Goal: Task Accomplishment & Management: Complete application form

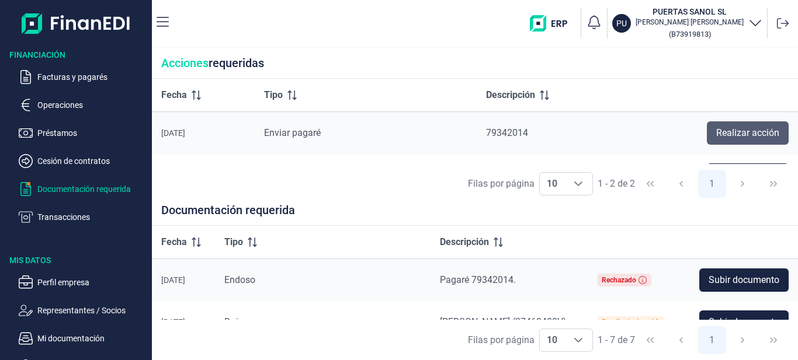
click at [765, 141] on button "Realizar acción" at bounding box center [748, 132] width 82 height 23
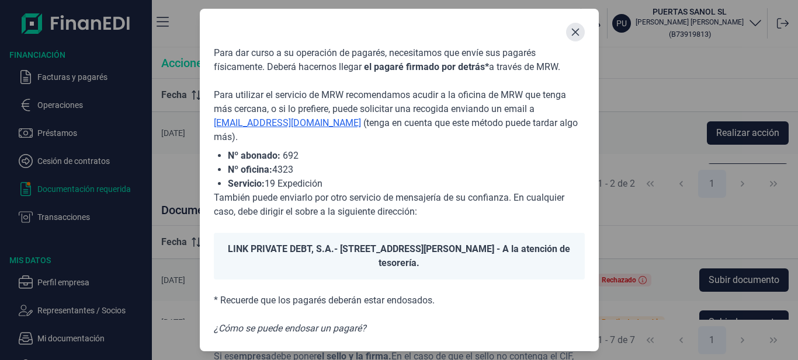
click at [572, 34] on icon "Close" at bounding box center [575, 31] width 9 height 9
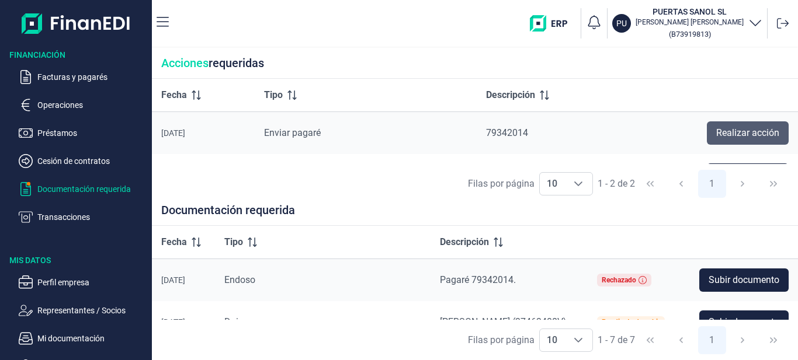
click at [760, 133] on span "Realizar acción" at bounding box center [747, 133] width 63 height 14
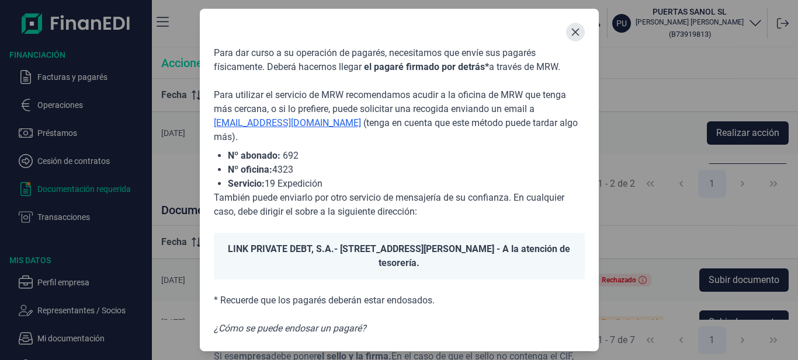
click at [571, 36] on icon "Close" at bounding box center [575, 31] width 9 height 9
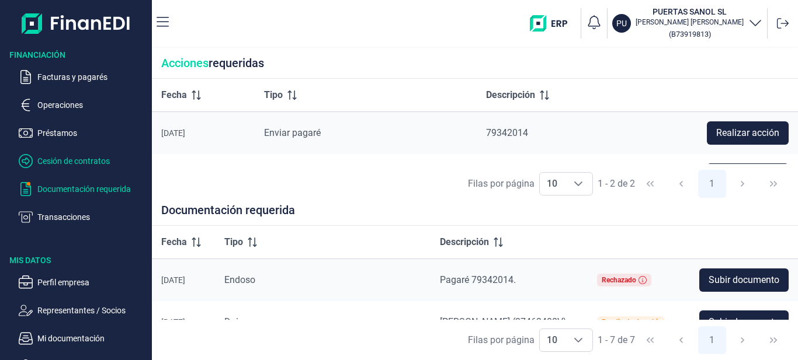
click at [96, 159] on p "Cesión de contratos" at bounding box center [92, 161] width 110 height 14
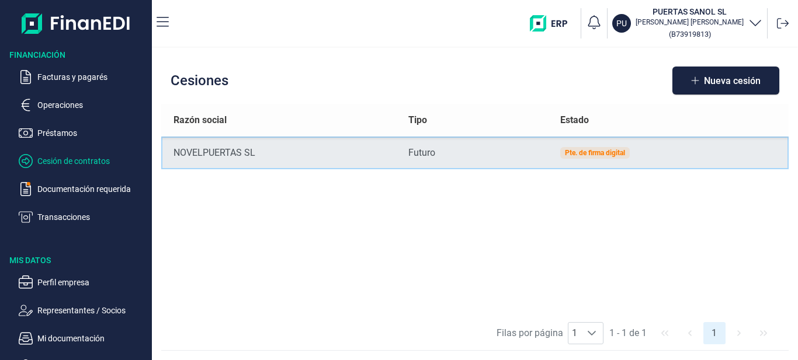
click at [597, 153] on div "Pte. de firma digital" at bounding box center [595, 153] width 60 height 7
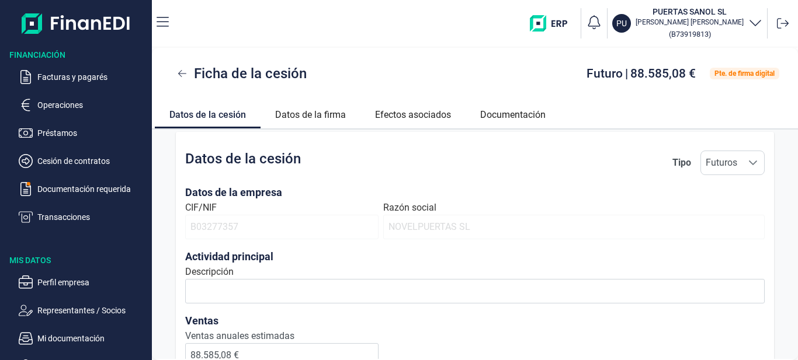
scroll to position [51, 0]
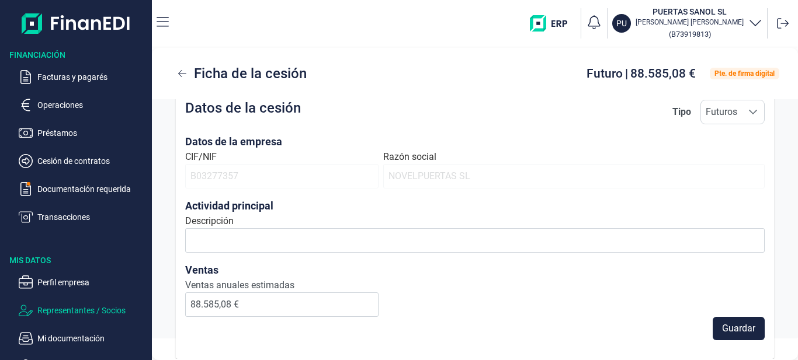
click at [110, 315] on p "Representantes / Socios" at bounding box center [92, 311] width 110 height 14
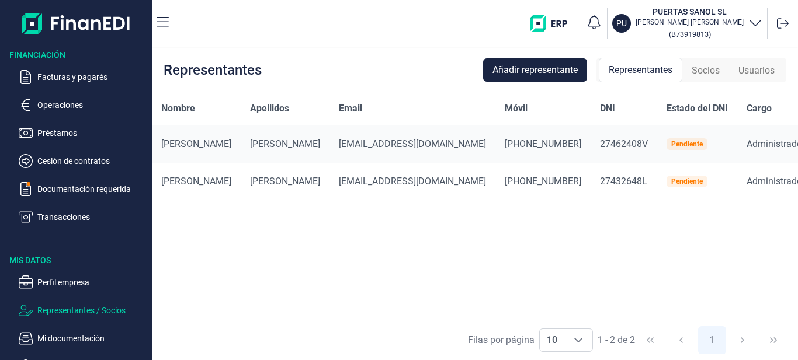
click at [671, 183] on div "Pendiente" at bounding box center [687, 181] width 32 height 7
click at [79, 333] on p "Mi documentación" at bounding box center [92, 339] width 110 height 14
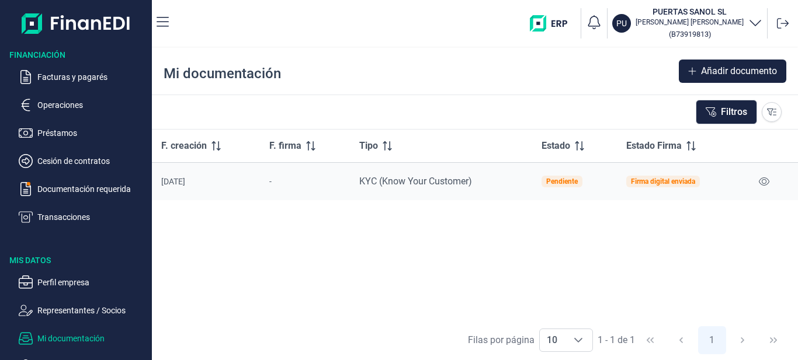
click at [672, 184] on div "Firma digital enviada" at bounding box center [663, 181] width 64 height 7
click at [761, 178] on icon at bounding box center [764, 181] width 11 height 9
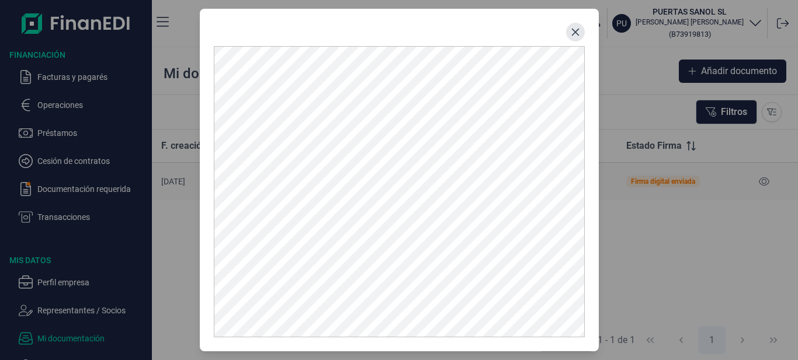
click at [578, 37] on button "Close" at bounding box center [575, 32] width 19 height 19
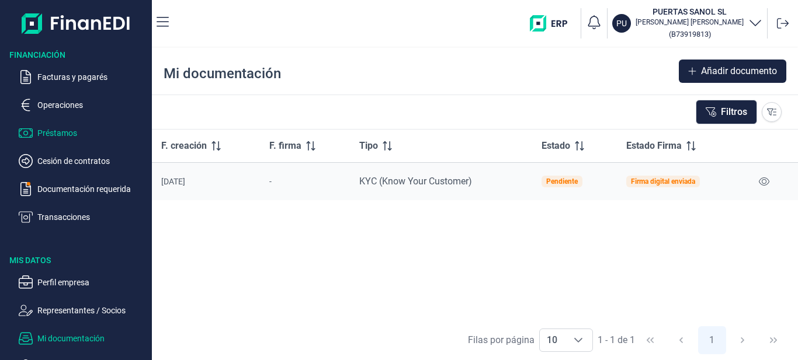
click at [47, 129] on p "Préstamos" at bounding box center [92, 133] width 110 height 14
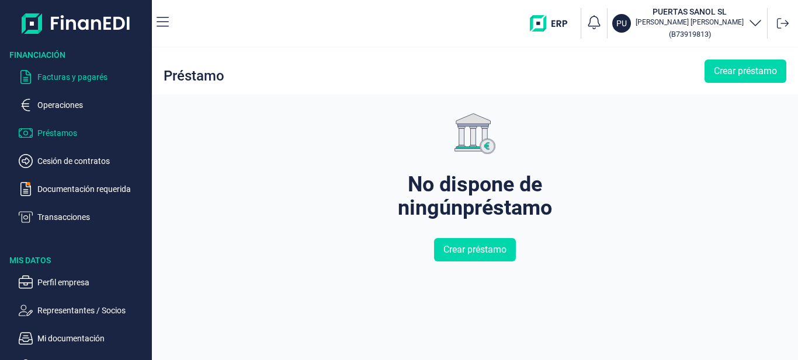
click at [67, 80] on p "Facturas y pagarés" at bounding box center [92, 77] width 110 height 14
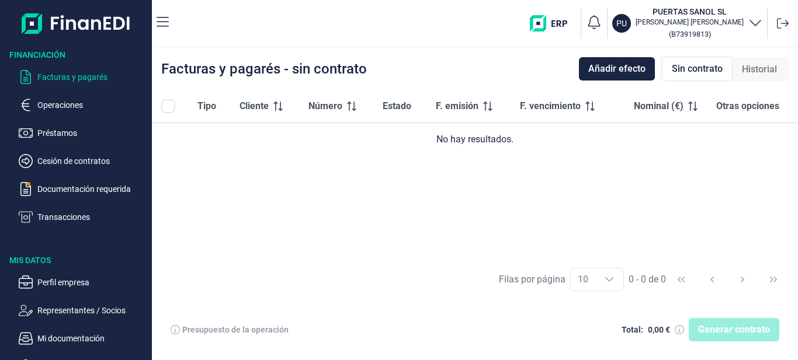
click at [63, 115] on ul "Facturas y pagarés Operaciones Préstamos Cesión de contratos Documentación requ…" at bounding box center [76, 143] width 152 height 164
click at [64, 107] on p "Operaciones" at bounding box center [92, 105] width 110 height 14
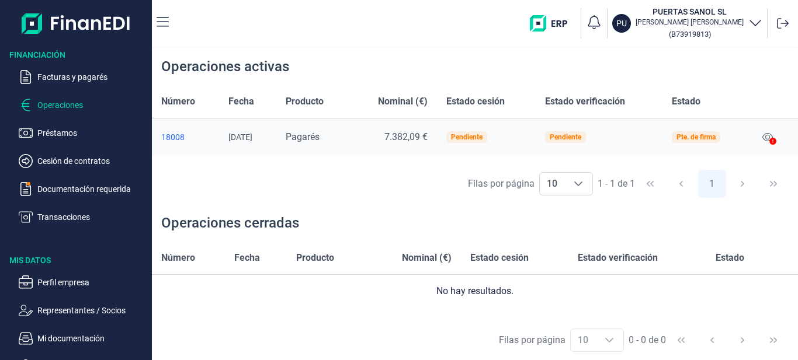
click at [774, 139] on icon at bounding box center [772, 141] width 7 height 7
click at [703, 138] on div "Pte. de firma" at bounding box center [695, 137] width 39 height 7
click at [572, 136] on div "Pendiente" at bounding box center [566, 137] width 32 height 7
click at [477, 141] on div "Pendiente" at bounding box center [467, 137] width 32 height 7
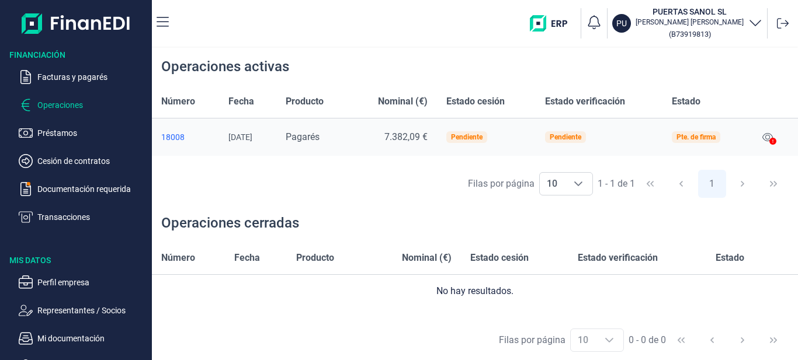
click at [773, 140] on icon at bounding box center [772, 141] width 7 height 7
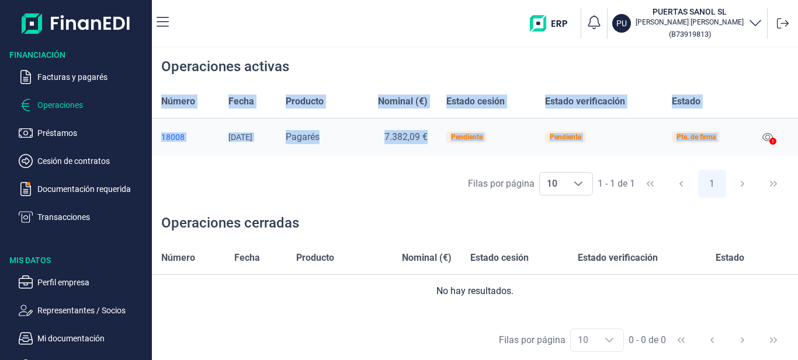
click at [773, 140] on icon at bounding box center [772, 141] width 7 height 7
click at [769, 137] on icon at bounding box center [767, 137] width 11 height 9
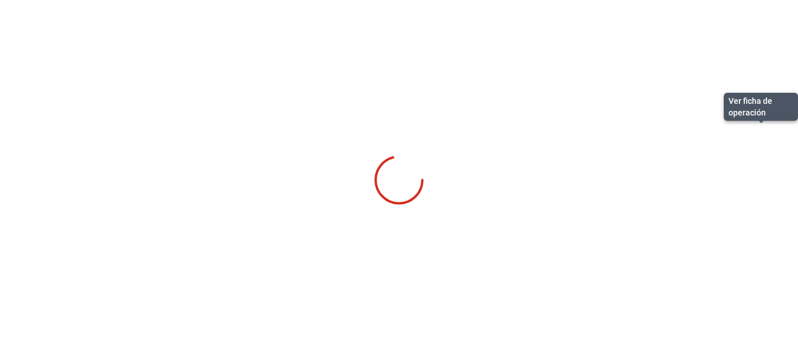
click at [769, 137] on div "Financiación Facturas y pagarés Operaciones Préstamos Cesión de contratos Docum…" at bounding box center [399, 180] width 798 height 360
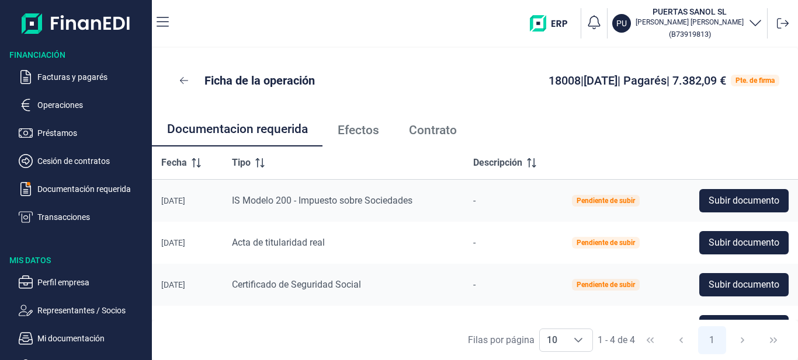
click at [439, 117] on link "Contrato" at bounding box center [433, 130] width 78 height 34
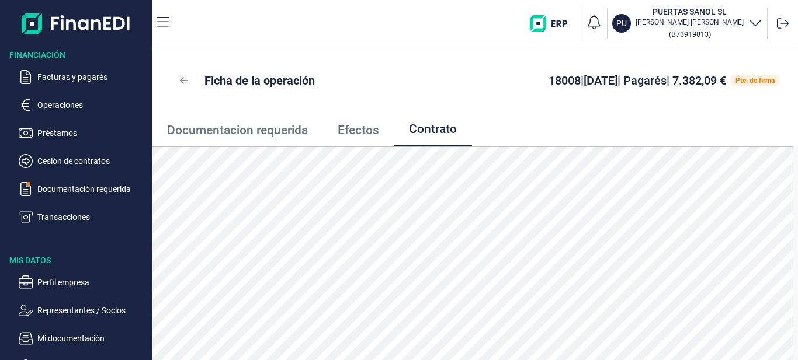
click at [747, 82] on div "Pte. de firma" at bounding box center [754, 80] width 39 height 7
click at [750, 81] on div "Pte. de firma" at bounding box center [754, 80] width 39 height 7
click at [759, 82] on div "Pte. de firma" at bounding box center [754, 80] width 39 height 7
click at [353, 131] on span "Efectos" at bounding box center [358, 130] width 41 height 12
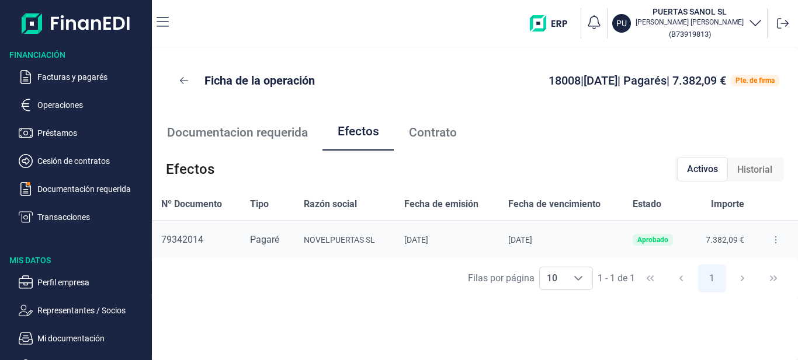
click at [741, 81] on div "Pte. de firma" at bounding box center [754, 80] width 39 height 7
click at [751, 166] on span "Historial" at bounding box center [754, 170] width 35 height 14
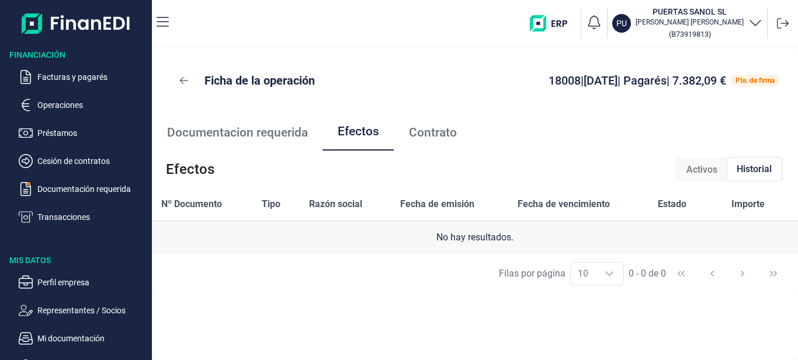
click at [221, 135] on span "Documentacion requerida" at bounding box center [237, 133] width 141 height 12
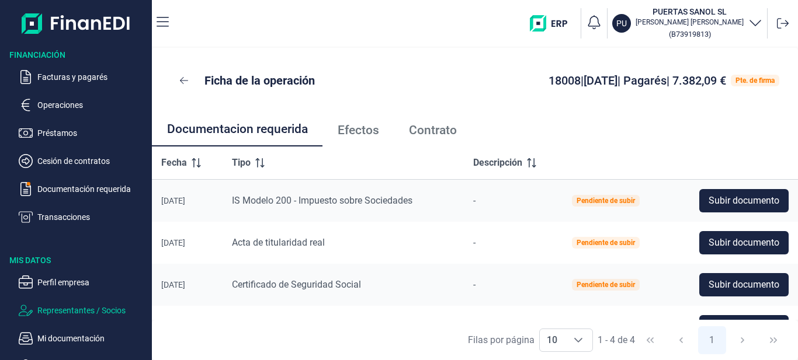
click at [97, 310] on p "Representantes / Socios" at bounding box center [92, 311] width 110 height 14
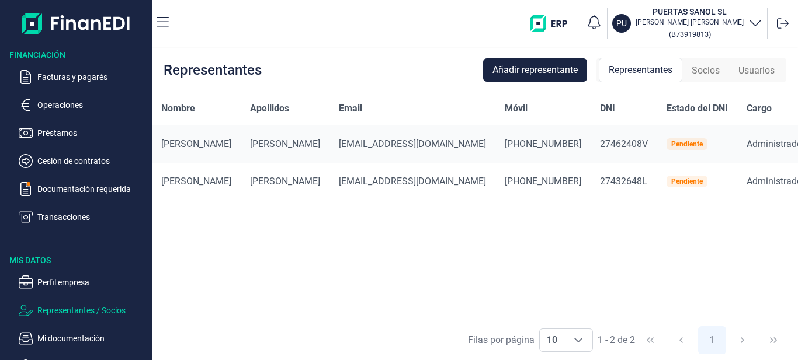
click at [671, 145] on div "Pendiente" at bounding box center [687, 144] width 32 height 7
click at [671, 184] on div "Pendiente" at bounding box center [687, 181] width 32 height 7
click at [704, 74] on span "Socios" at bounding box center [706, 71] width 28 height 14
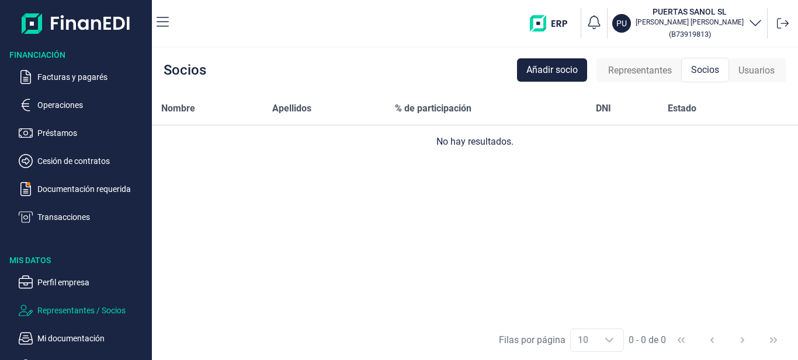
click at [759, 73] on span "Usuarios" at bounding box center [756, 71] width 36 height 14
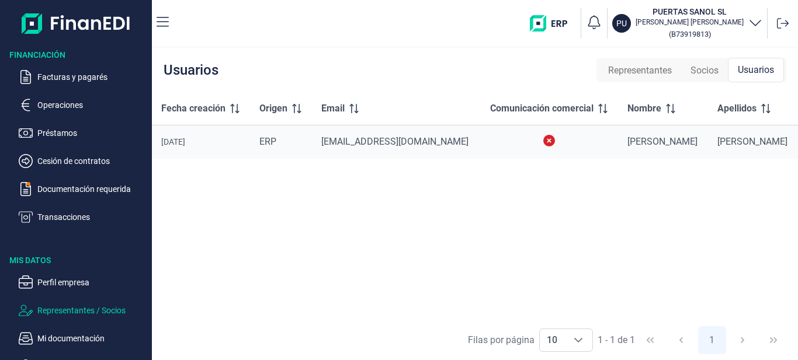
click at [646, 110] on span "Nombre" at bounding box center [644, 109] width 34 height 14
click at [522, 105] on span "Comunicación comercial" at bounding box center [541, 109] width 103 height 14
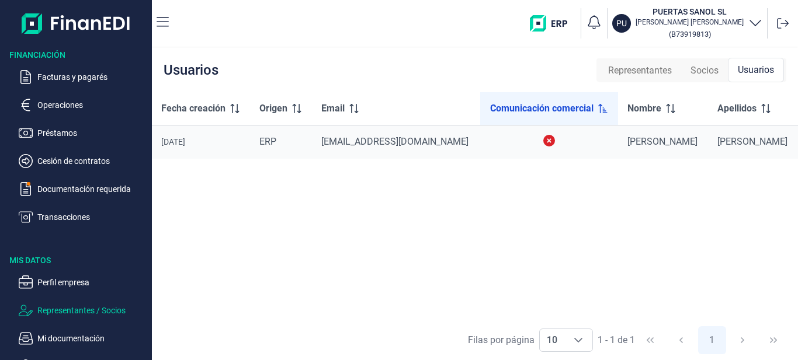
click at [187, 106] on span "Fecha creación" at bounding box center [193, 109] width 64 height 14
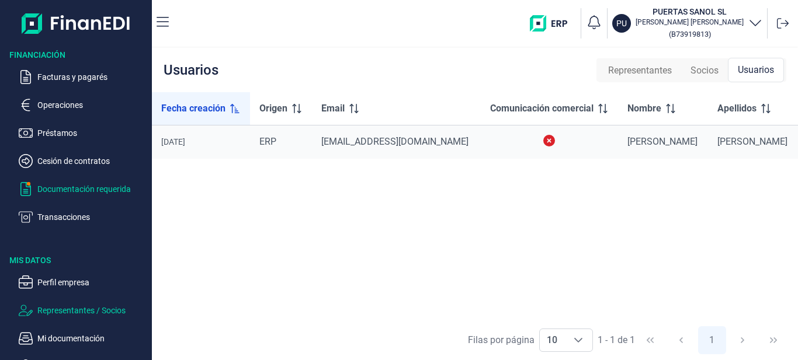
click at [82, 188] on p "Documentación requerida" at bounding box center [92, 189] width 110 height 14
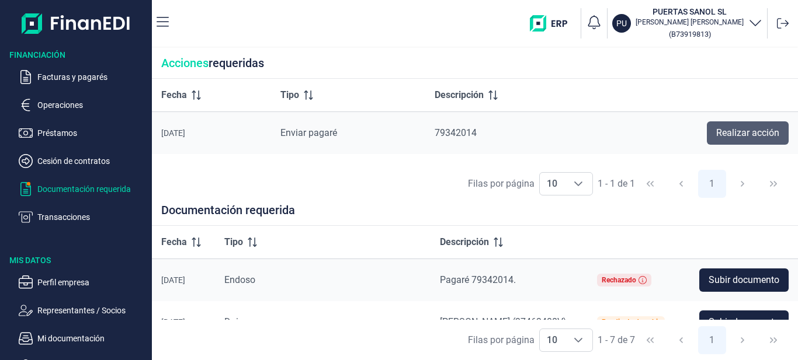
click at [757, 134] on span "Realizar acción" at bounding box center [747, 133] width 63 height 14
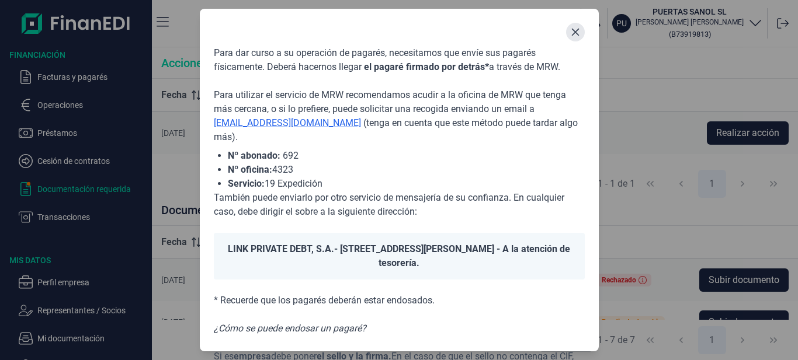
click at [572, 36] on icon "Close" at bounding box center [575, 31] width 9 height 9
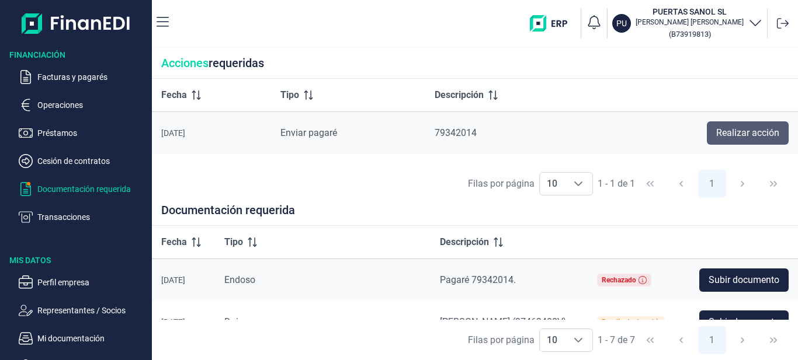
click at [758, 139] on span "Realizar acción" at bounding box center [747, 133] width 63 height 14
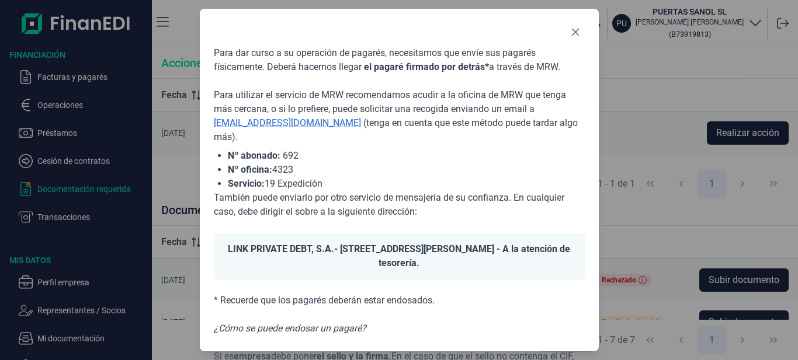
click at [355, 211] on p "También puede enviarlo por otro servicio de mensajería de su confianza. En cual…" at bounding box center [399, 205] width 371 height 28
click at [471, 91] on p "Para utilizar el servicio de MRW recomendamos acudir a la oficina de MRW que te…" at bounding box center [399, 116] width 371 height 56
click at [317, 339] on div "Para dar curso a su operación de pagarés, necesitamos que envíe sus pagarés fís…" at bounding box center [399, 261] width 371 height 431
click at [575, 32] on icon "Close" at bounding box center [575, 33] width 8 height 8
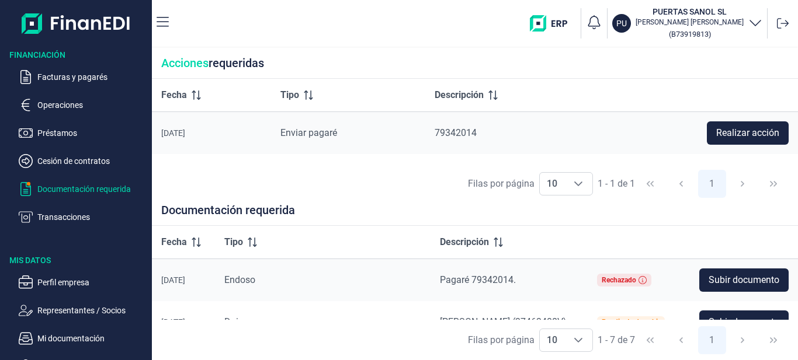
click at [318, 137] on span "Enviar pagaré" at bounding box center [308, 132] width 57 height 11
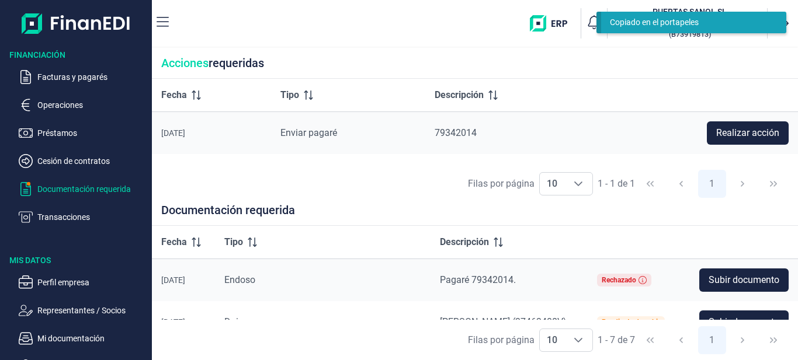
click at [317, 133] on span "Enviar pagaré" at bounding box center [308, 132] width 57 height 11
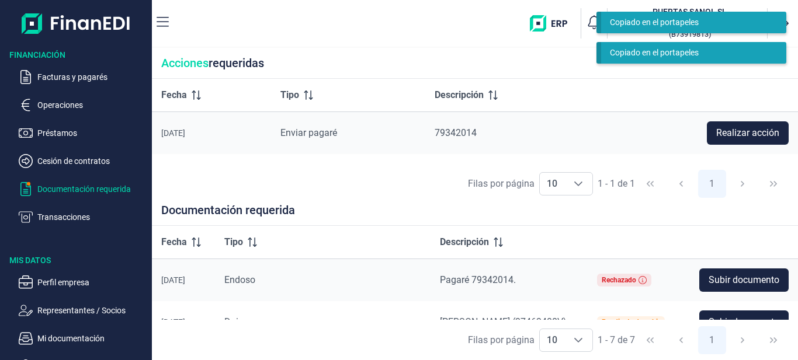
click at [202, 130] on div "[DATE]" at bounding box center [211, 133] width 100 height 9
click at [477, 130] on span "79342014" at bounding box center [456, 132] width 42 height 11
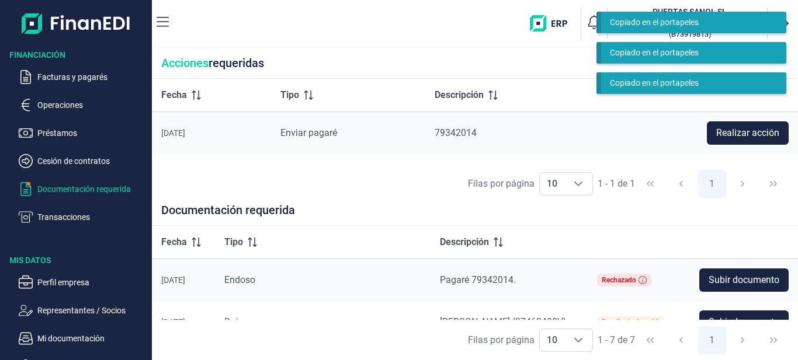
click at [583, 140] on div "79342014" at bounding box center [509, 133] width 148 height 14
click at [86, 187] on p "Documentación requerida" at bounding box center [92, 189] width 110 height 14
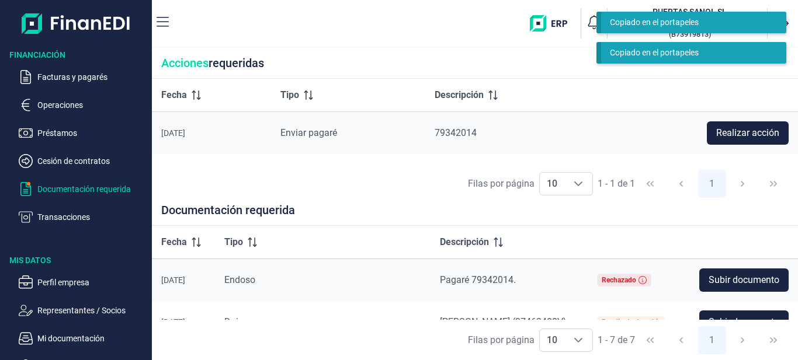
click at [86, 187] on p "Documentación requerida" at bounding box center [92, 189] width 110 height 14
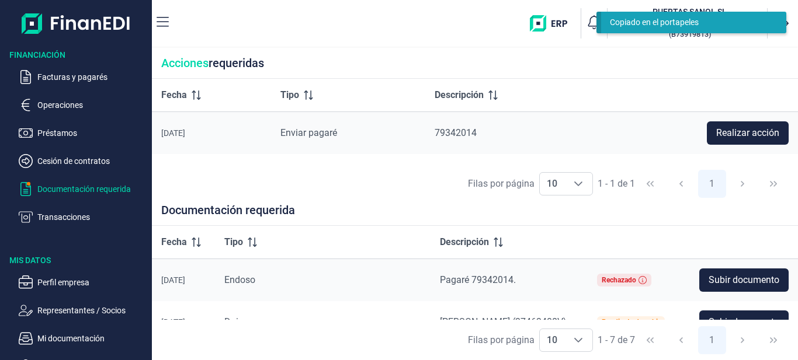
click at [28, 192] on icon "button" at bounding box center [25, 189] width 11 height 14
click at [58, 190] on p "Documentación requerida" at bounding box center [92, 189] width 110 height 14
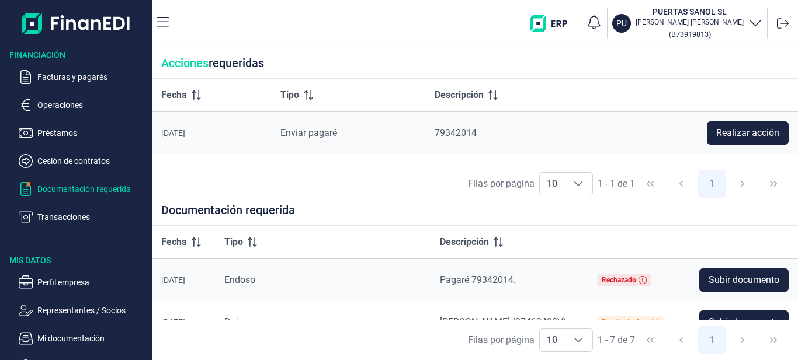
click at [401, 310] on td "Dni" at bounding box center [323, 322] width 216 height 42
drag, startPoint x: 379, startPoint y: 256, endPoint x: 379, endPoint y: 228, distance: 27.5
click at [379, 228] on th "Tipo" at bounding box center [323, 242] width 216 height 33
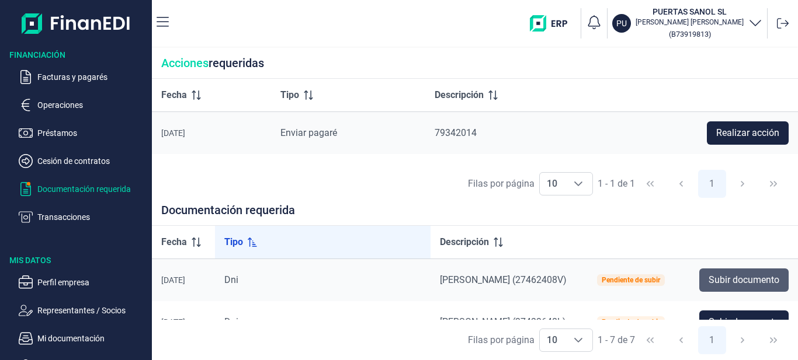
click at [770, 276] on span "Subir documento" at bounding box center [744, 280] width 71 height 14
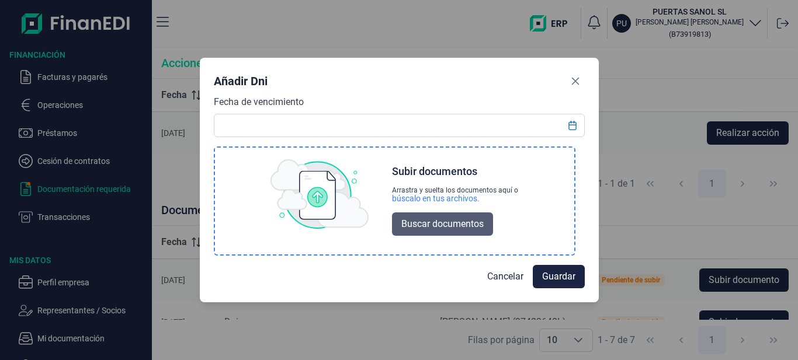
click at [442, 226] on span "Buscar documentos" at bounding box center [442, 224] width 82 height 14
click at [466, 228] on span "Buscar documentos" at bounding box center [442, 224] width 82 height 14
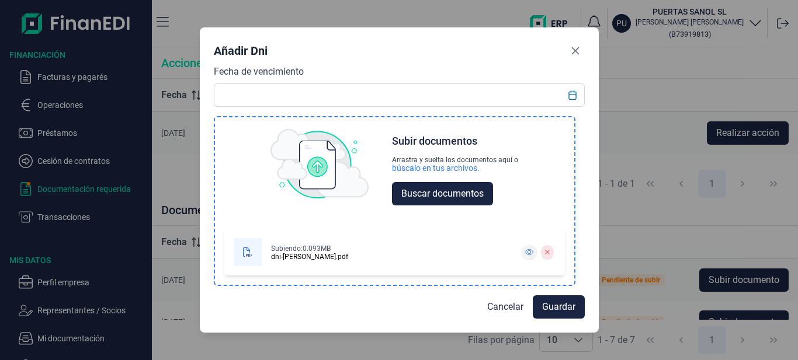
click at [529, 251] on icon at bounding box center [529, 252] width 8 height 7
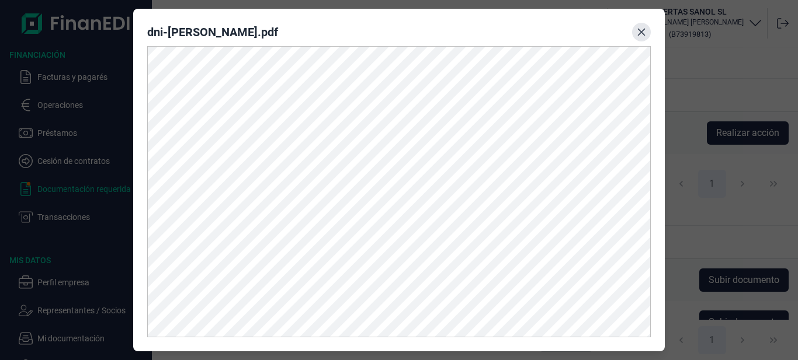
click at [640, 36] on icon "Close" at bounding box center [641, 31] width 9 height 9
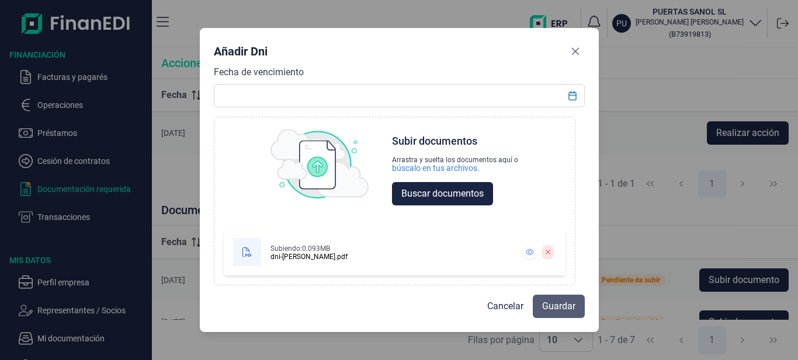
click at [548, 305] on span "Guardar" at bounding box center [558, 307] width 33 height 14
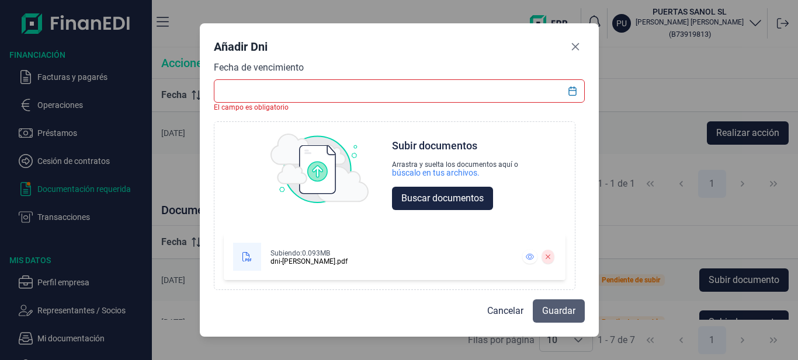
click at [556, 314] on span "Guardar" at bounding box center [558, 311] width 33 height 14
click at [238, 86] on input "text" at bounding box center [399, 90] width 371 height 23
click at [575, 88] on icon "Choose Date" at bounding box center [572, 90] width 8 height 9
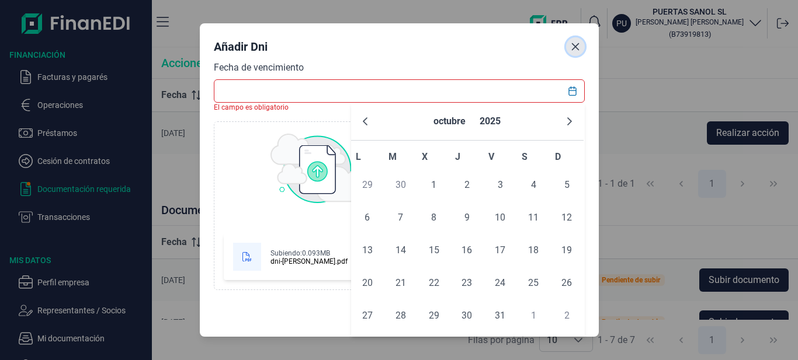
click at [574, 50] on icon "Close" at bounding box center [575, 46] width 9 height 9
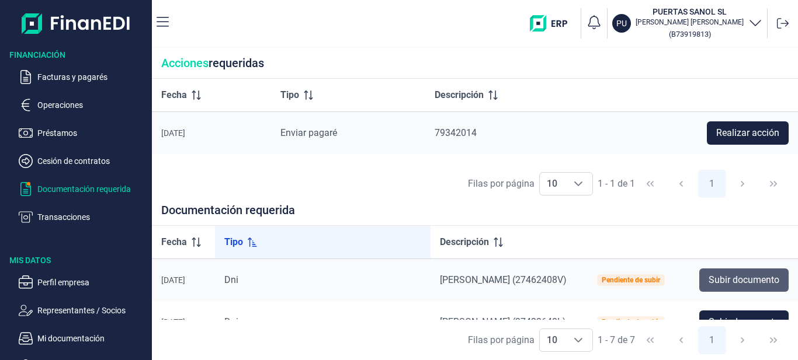
click at [745, 280] on span "Subir documento" at bounding box center [744, 280] width 71 height 14
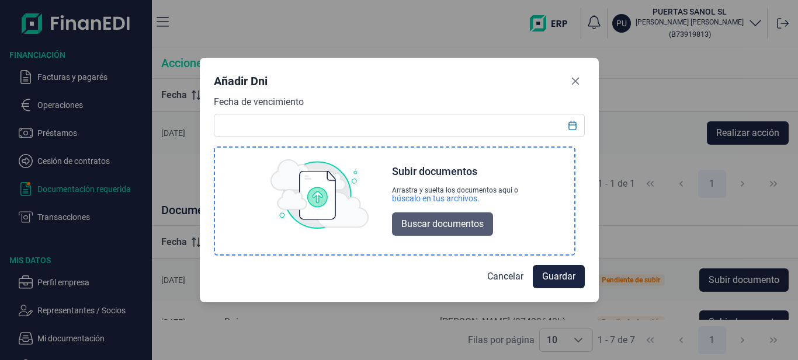
click at [433, 227] on span "Buscar documentos" at bounding box center [442, 224] width 82 height 14
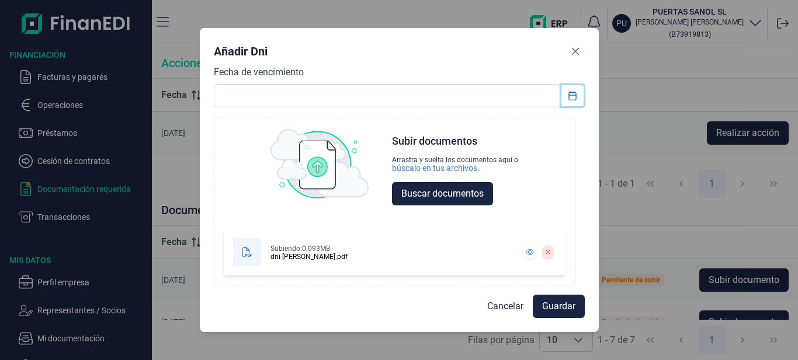
click at [573, 93] on icon "Choose Date" at bounding box center [572, 95] width 9 height 9
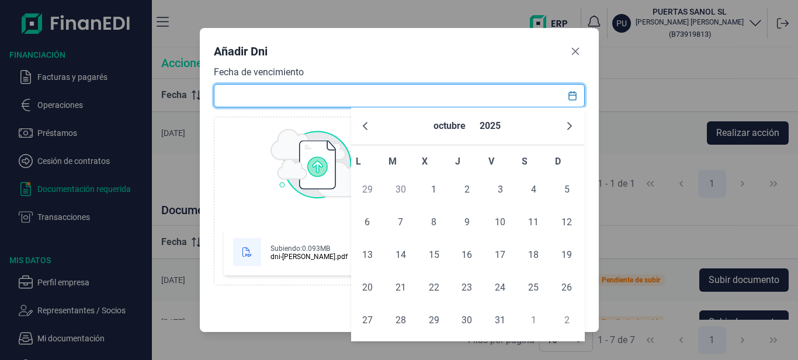
click at [238, 97] on input "text" at bounding box center [399, 95] width 371 height 23
type input "[DATE]"
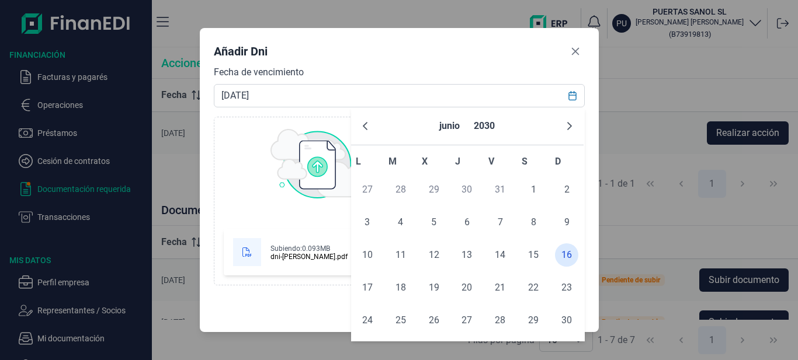
click at [244, 113] on div "Fecha de vencimiento [DATE] Choose Subir documentos Arrastra y suelta los docum…" at bounding box center [399, 175] width 371 height 221
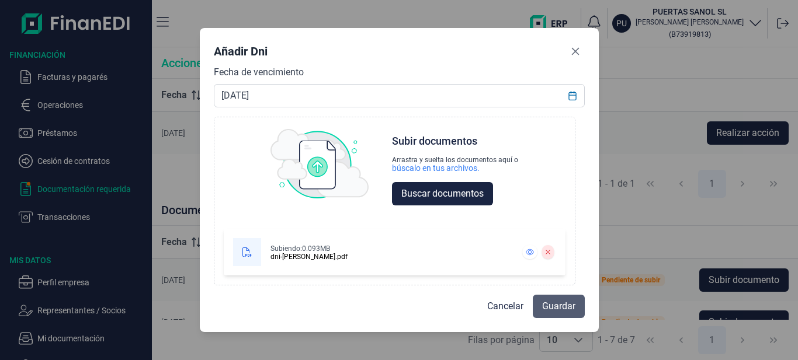
click at [546, 305] on span "Guardar" at bounding box center [558, 307] width 33 height 14
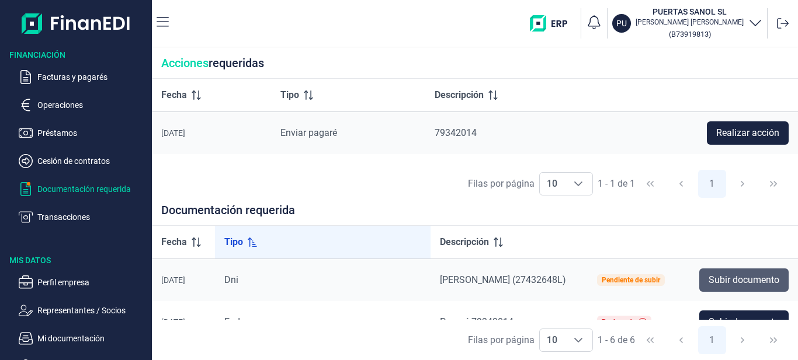
click at [754, 277] on span "Subir documento" at bounding box center [744, 280] width 71 height 14
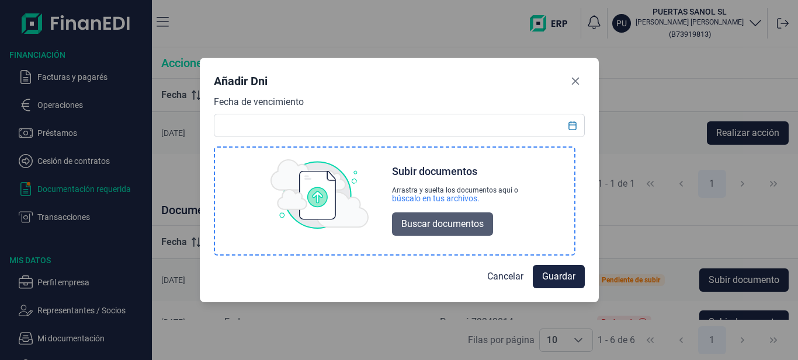
click at [446, 231] on span "Buscar documentos" at bounding box center [442, 224] width 82 height 14
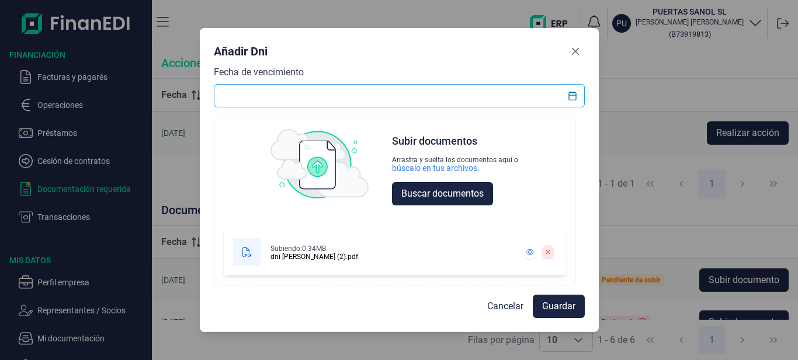
click at [237, 91] on input "text" at bounding box center [399, 95] width 371 height 23
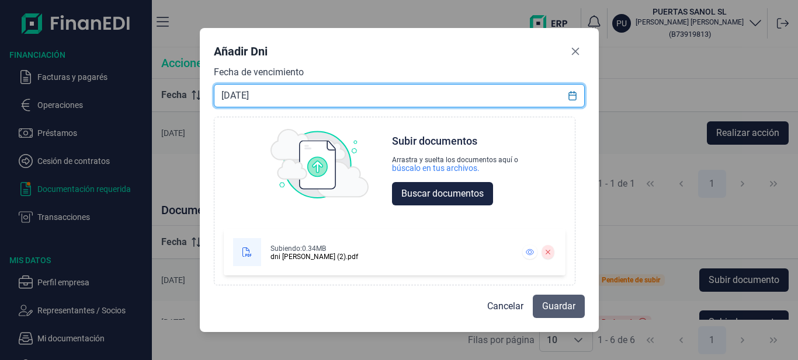
type input "[DATE]"
click at [548, 307] on span "Guardar" at bounding box center [558, 307] width 33 height 14
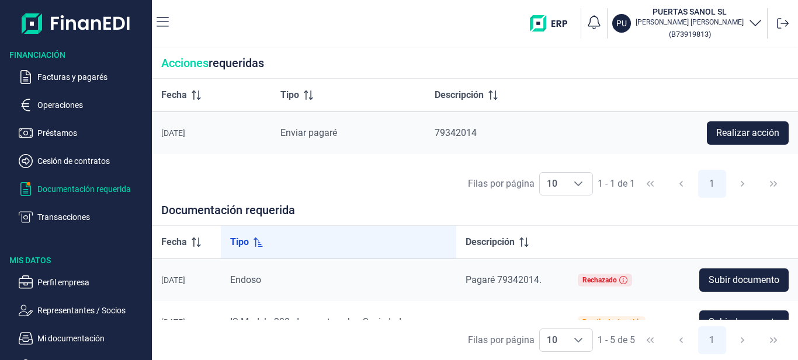
click at [518, 242] on span at bounding box center [522, 242] width 14 height 9
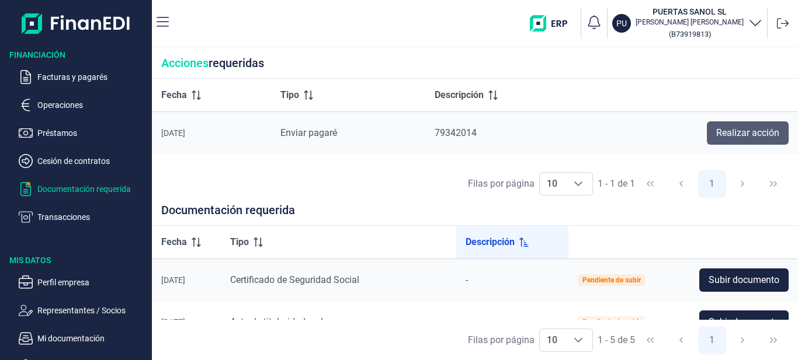
click at [732, 133] on span "Realizar acción" at bounding box center [747, 133] width 63 height 14
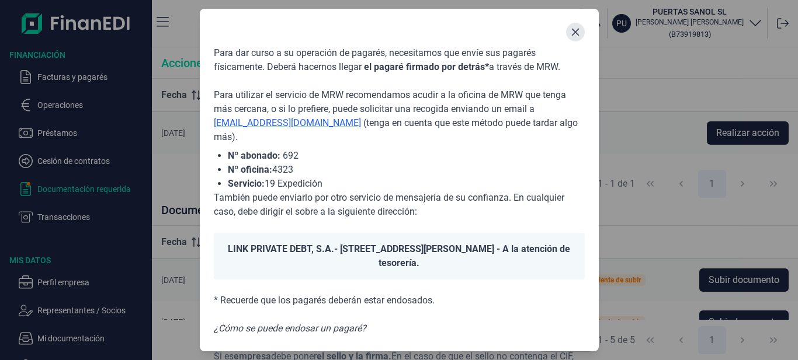
click at [575, 36] on icon "Close" at bounding box center [575, 31] width 9 height 9
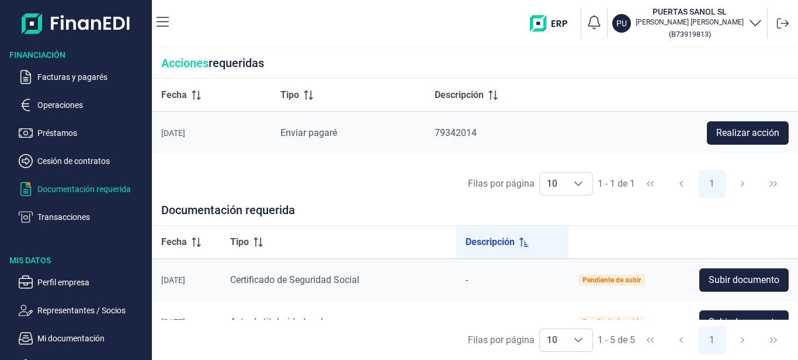
click at [112, 189] on p "Documentación requerida" at bounding box center [92, 189] width 110 height 14
